Goal: Transaction & Acquisition: Purchase product/service

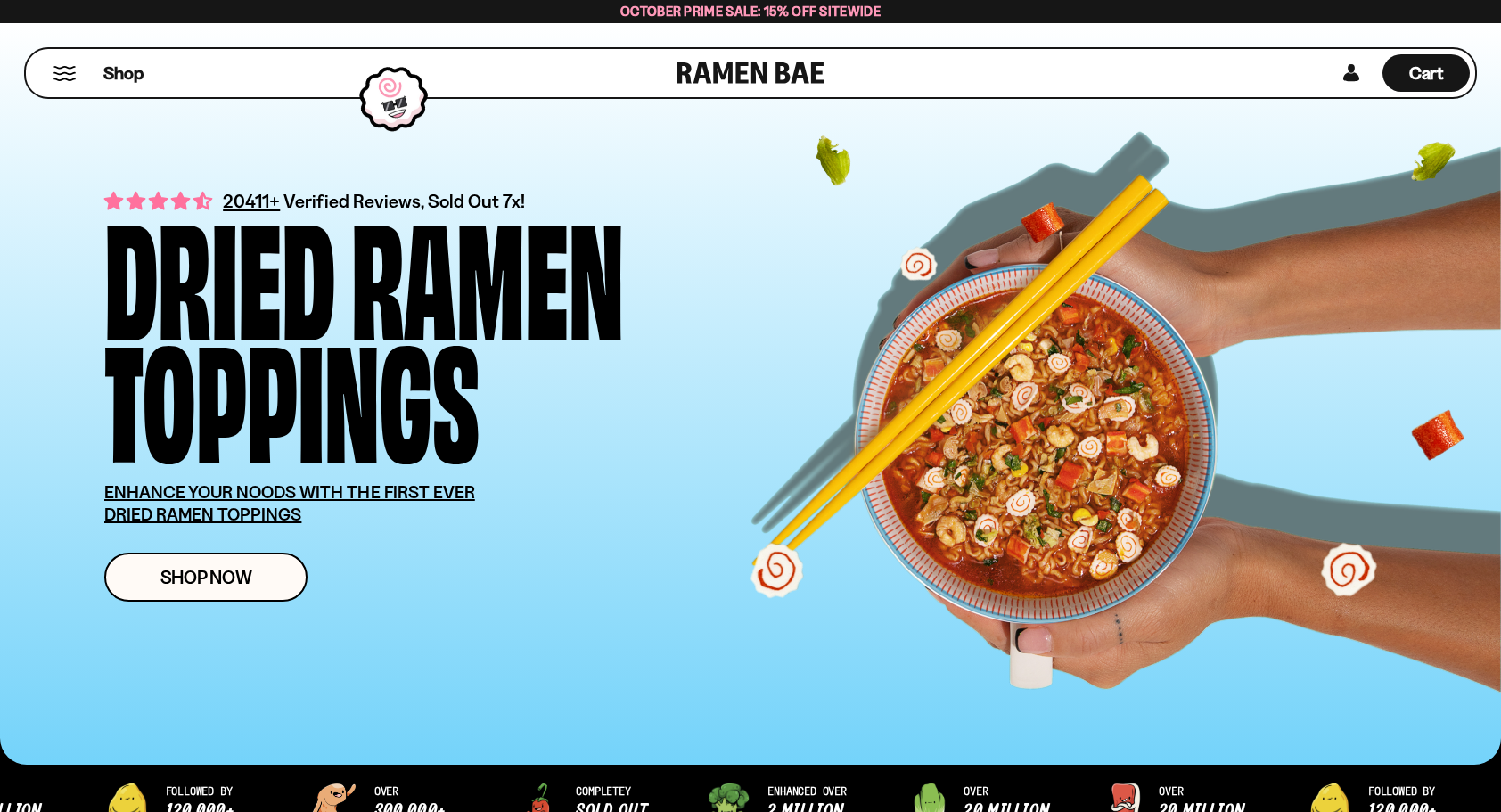
click at [60, 73] on button "Mobile Menu Trigger" at bounding box center [64, 73] width 24 height 15
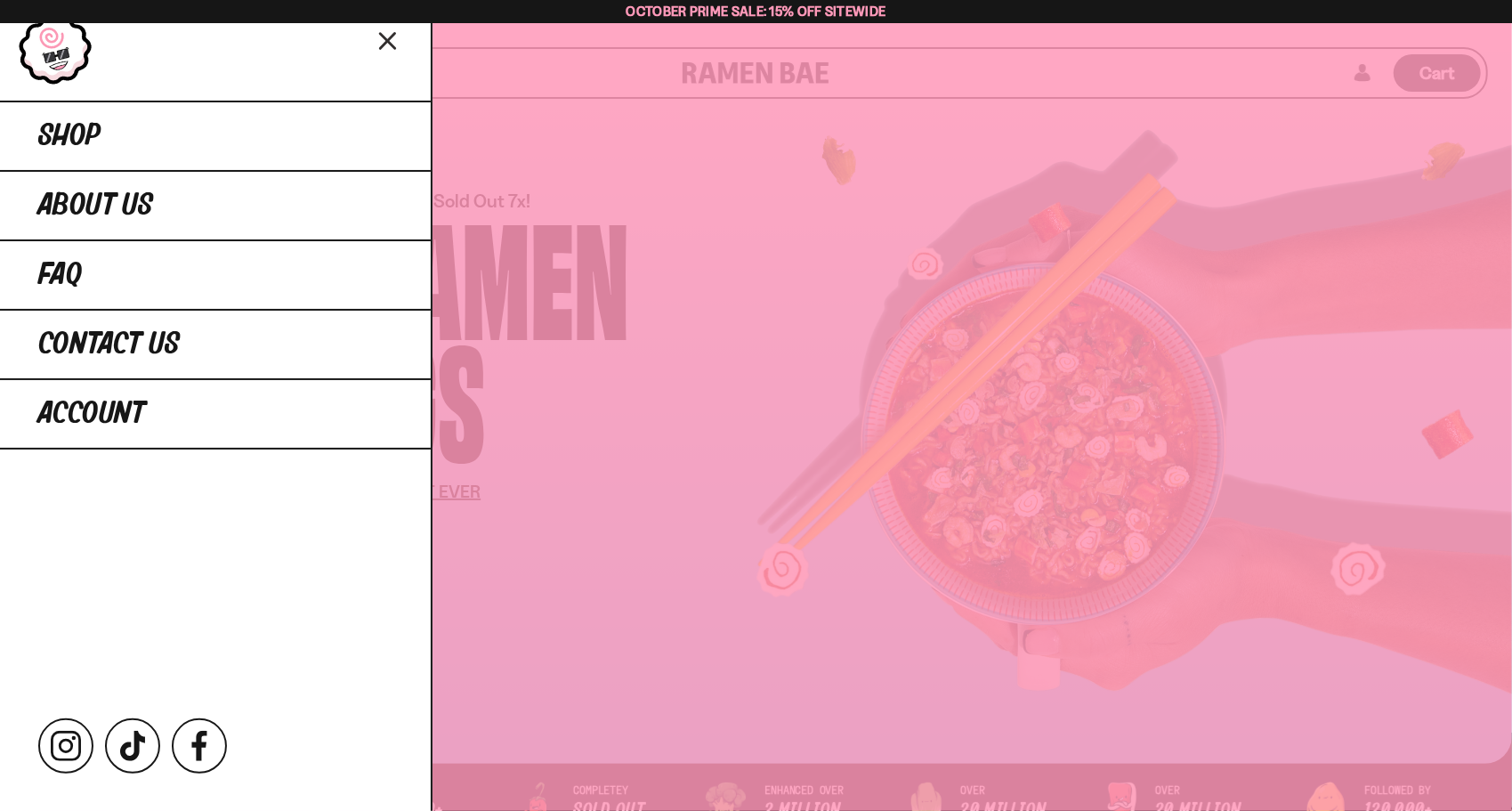
click at [390, 48] on icon "Close menu" at bounding box center [388, 41] width 31 height 33
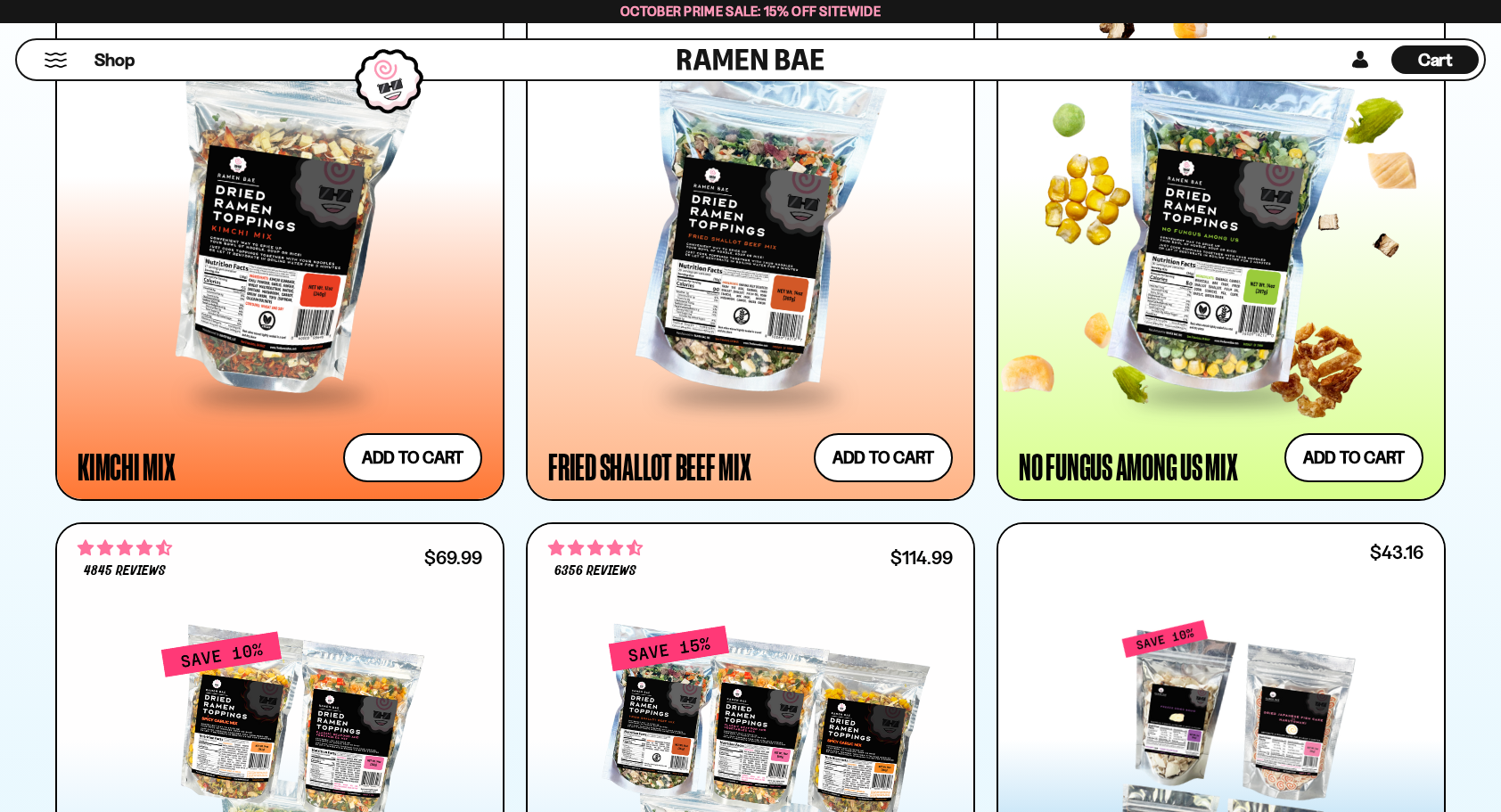
scroll to position [1692, 0]
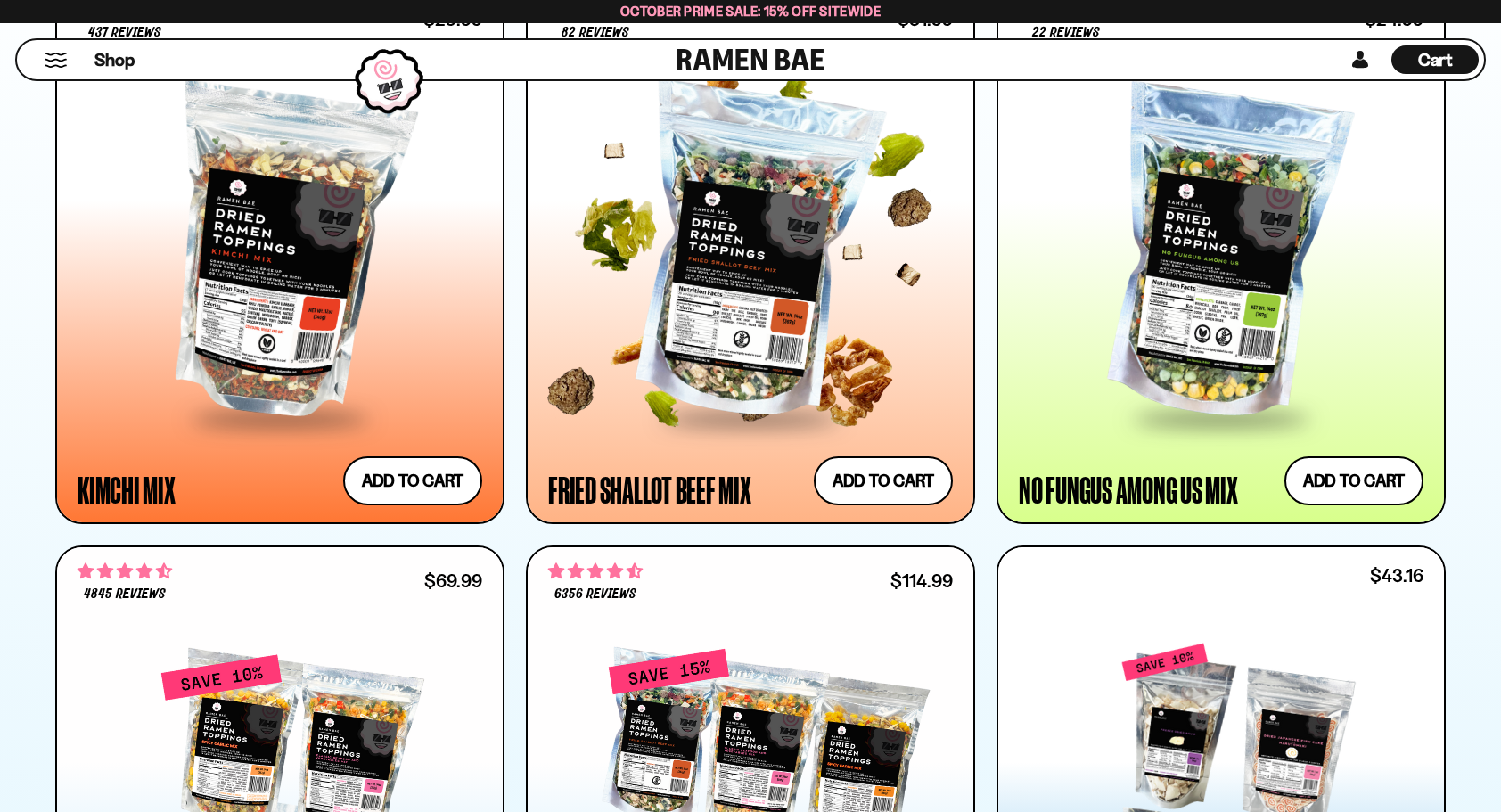
click at [769, 372] on div at bounding box center [750, 254] width 404 height 324
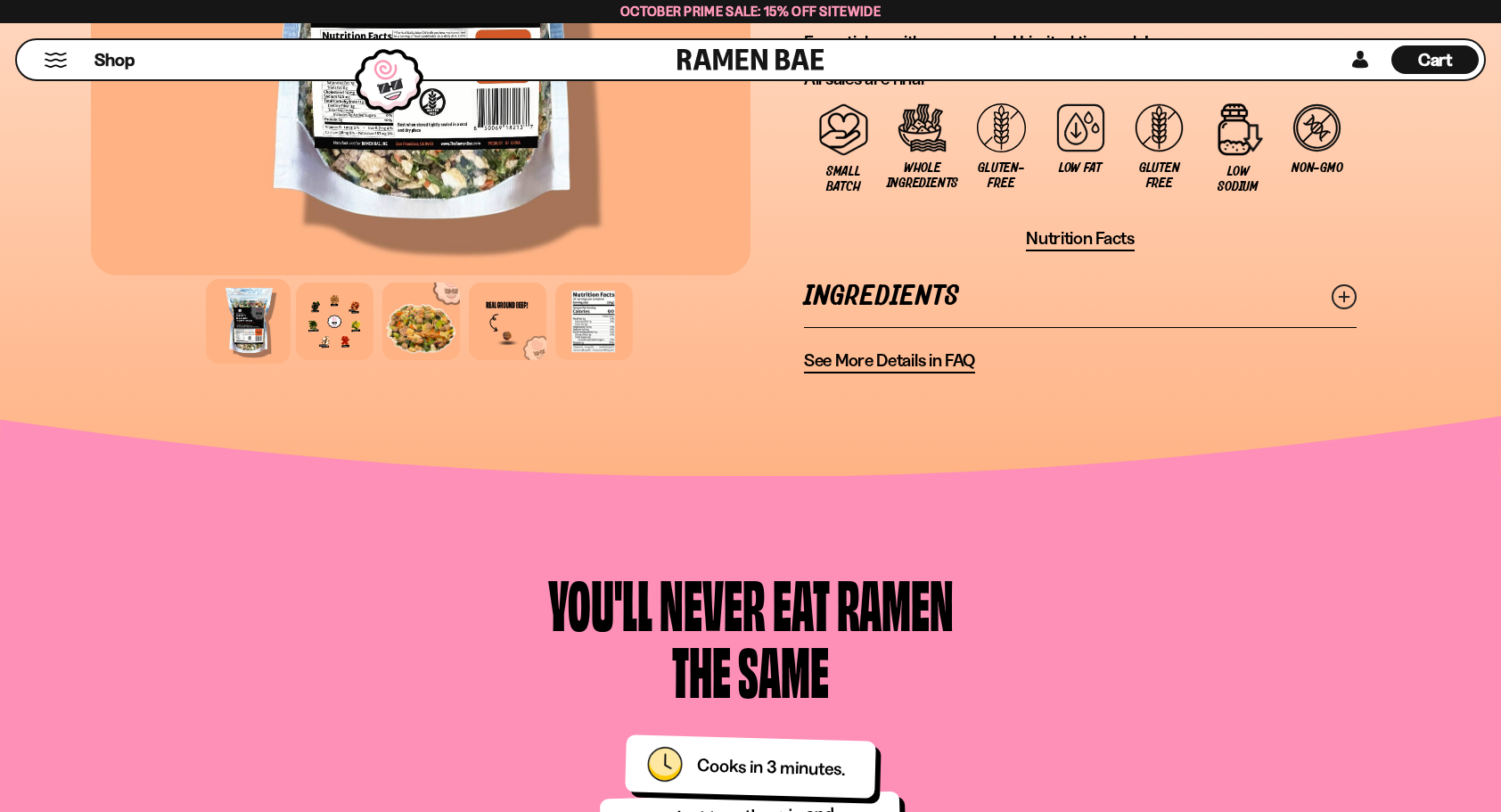
scroll to position [1604, 0]
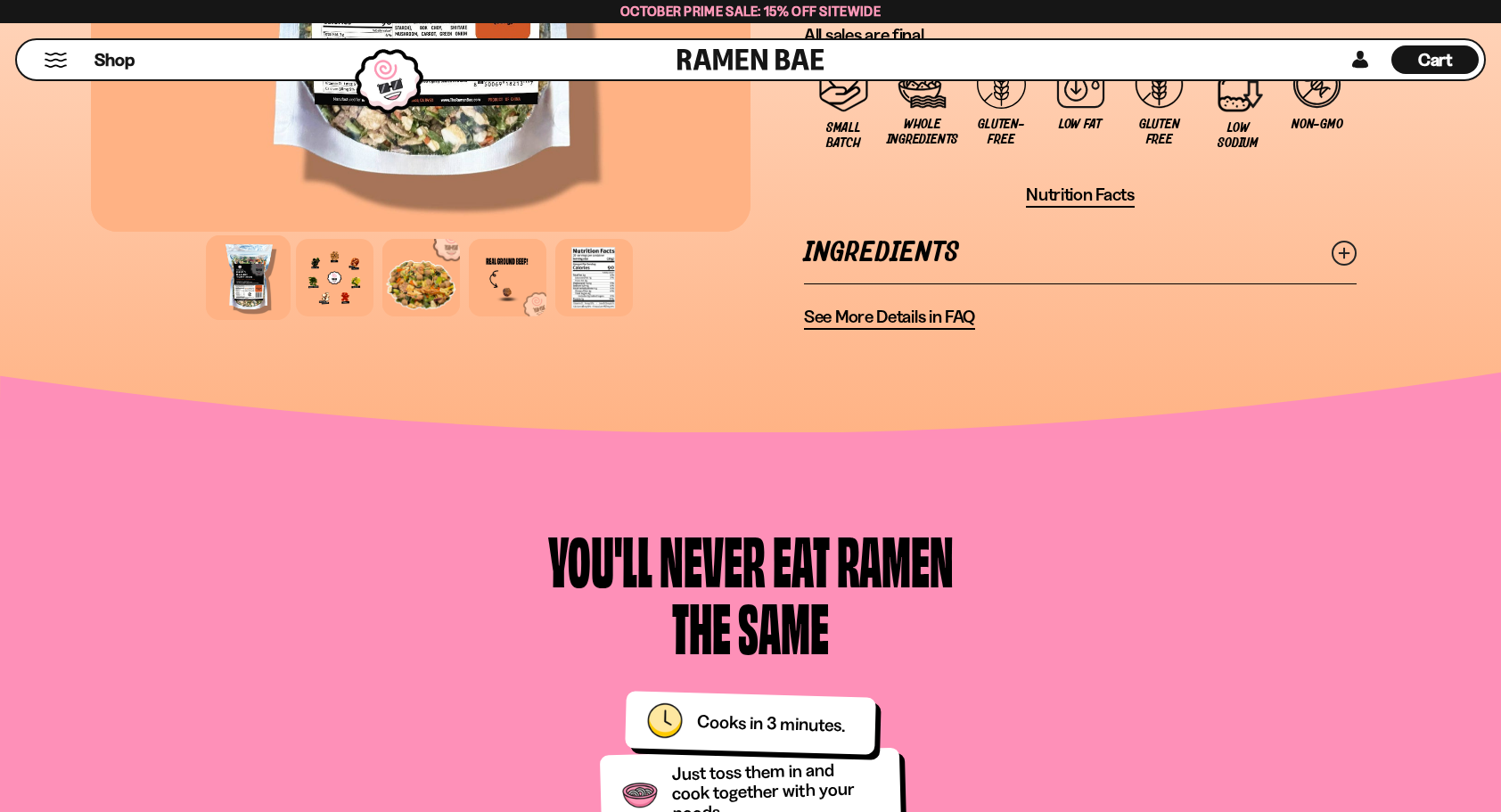
click at [1332, 256] on circle at bounding box center [1344, 254] width 24 height 24
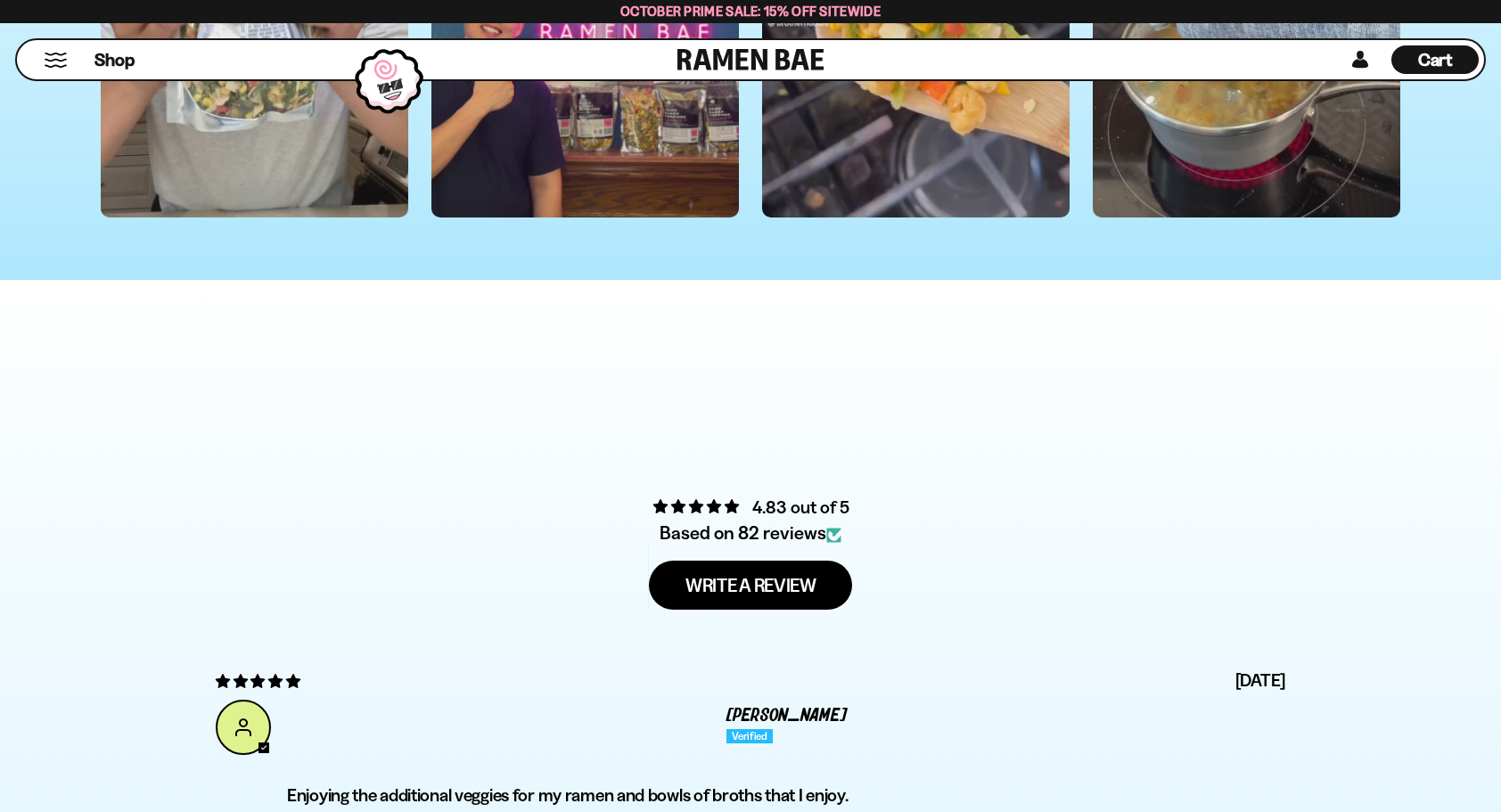
scroll to position [5793, 0]
